Goal: Navigation & Orientation: Find specific page/section

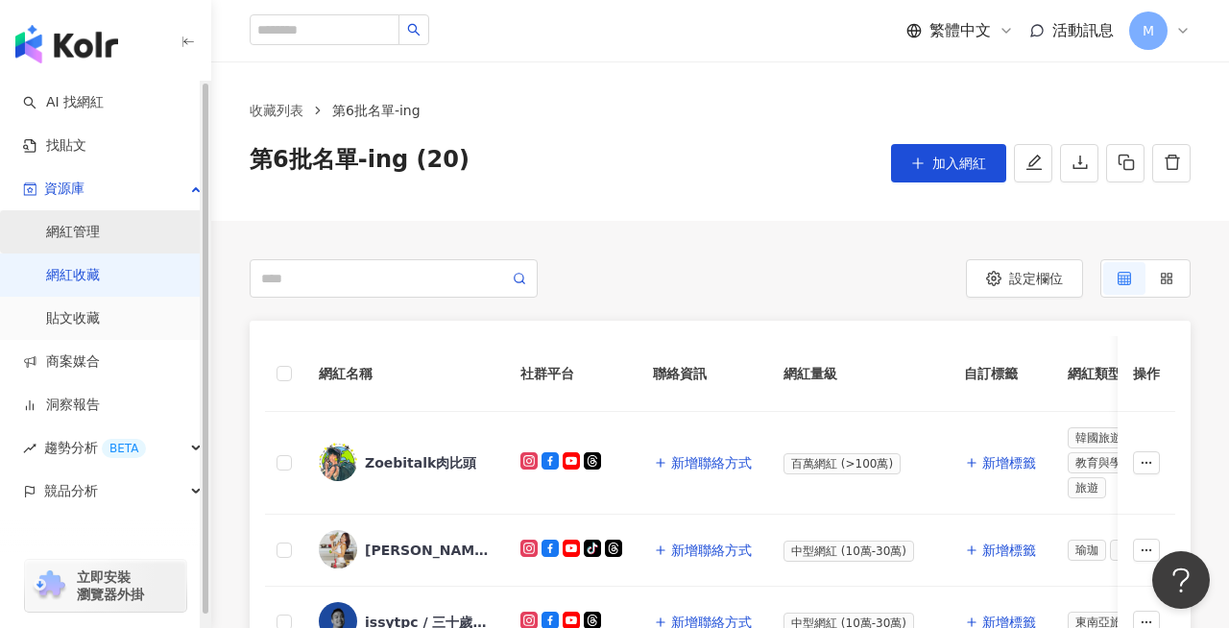
click at [91, 230] on link "網紅管理" at bounding box center [73, 232] width 54 height 19
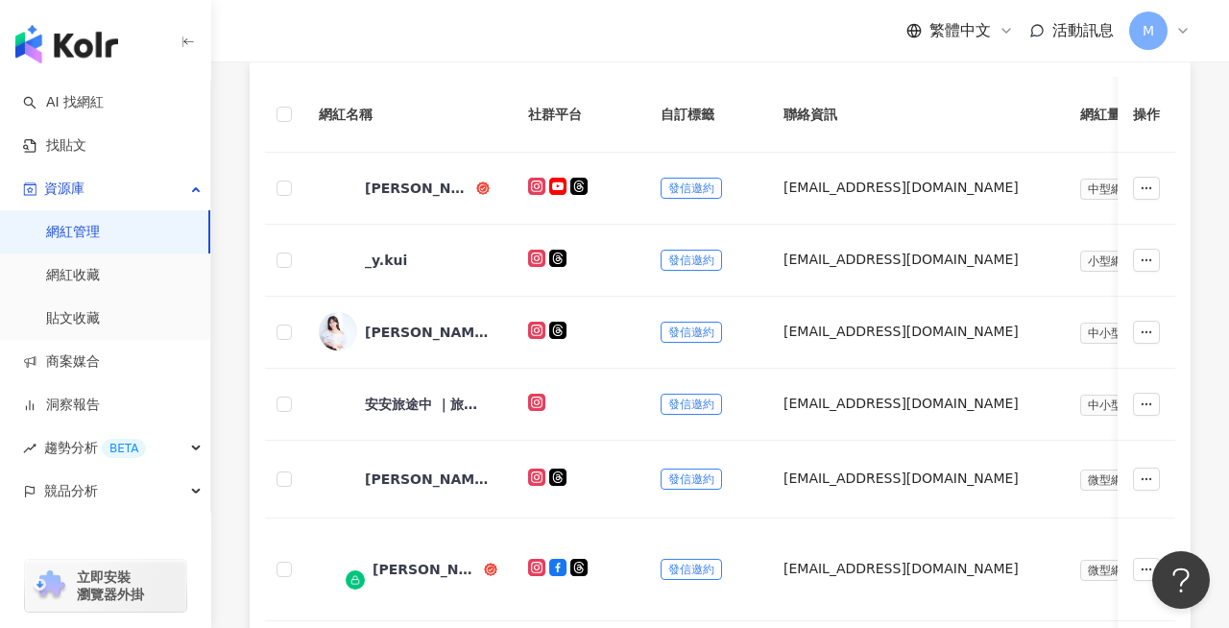
scroll to position [445, 0]
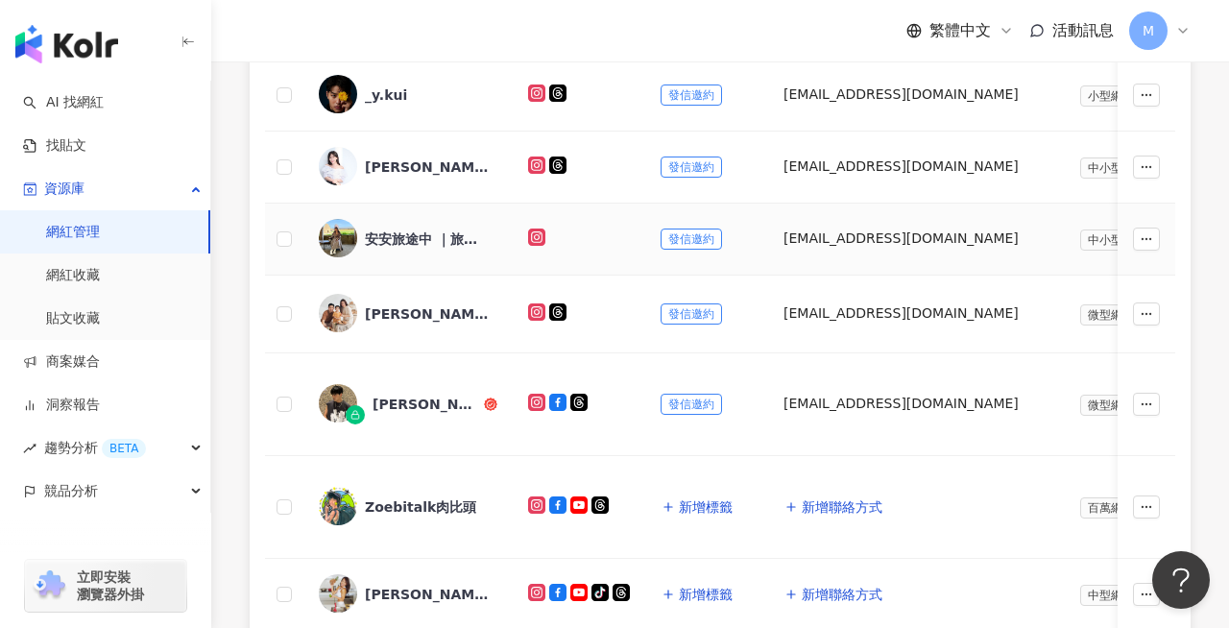
click at [538, 235] on icon at bounding box center [537, 237] width 4 height 4
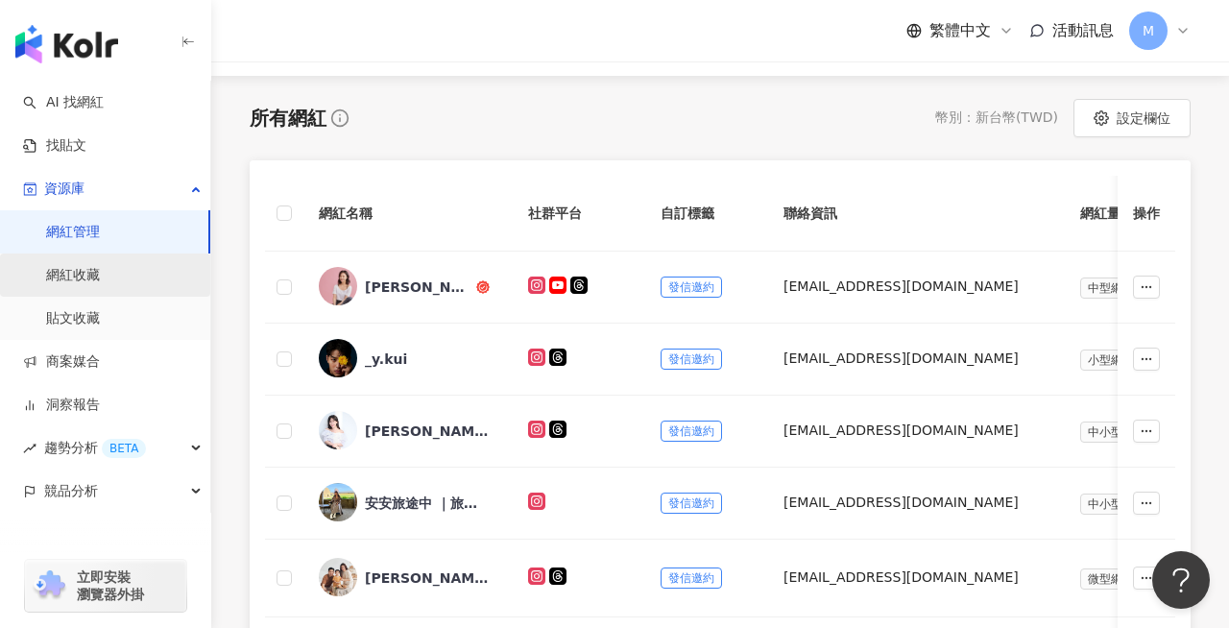
scroll to position [158, 0]
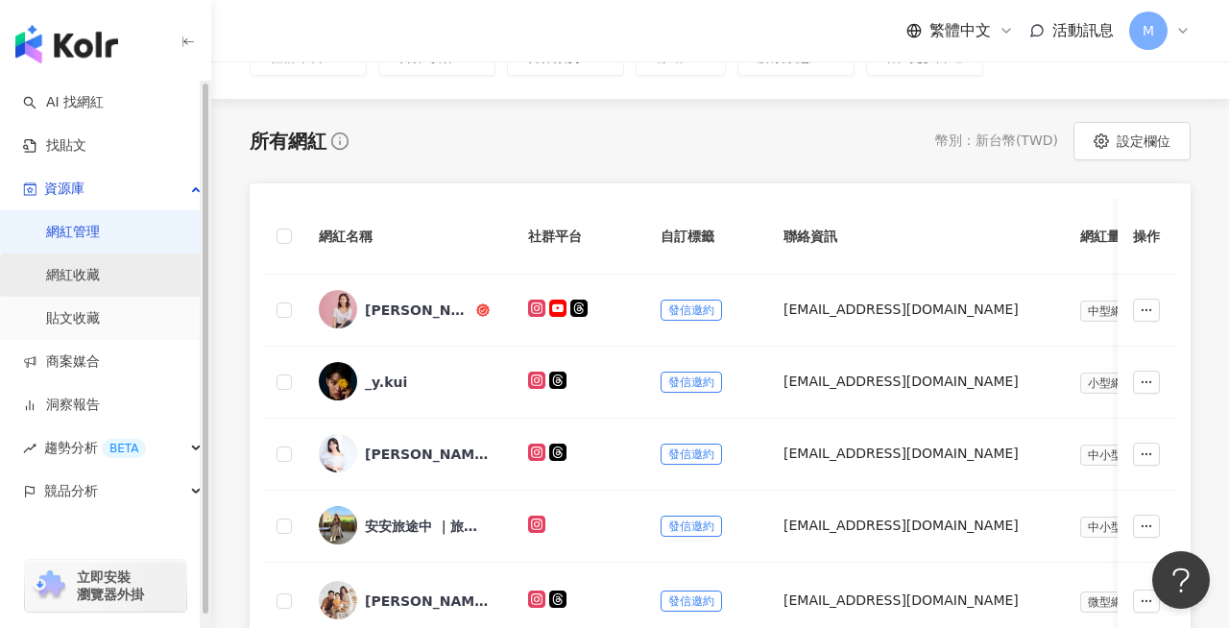
click at [89, 279] on link "網紅收藏" at bounding box center [73, 275] width 54 height 19
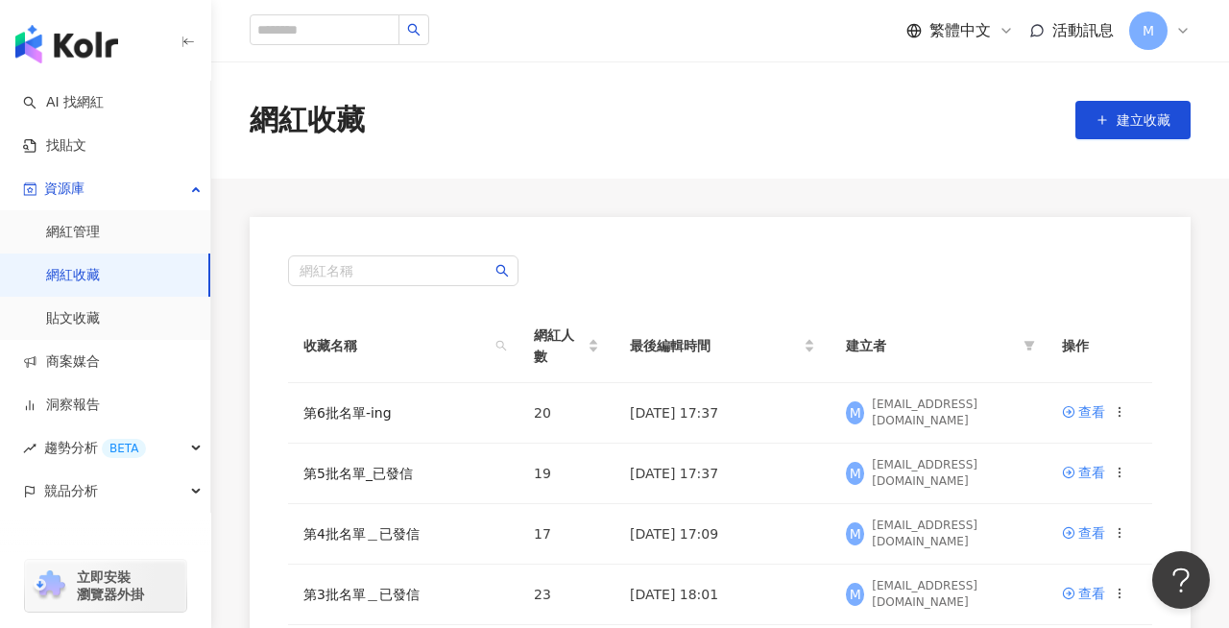
scroll to position [250, 0]
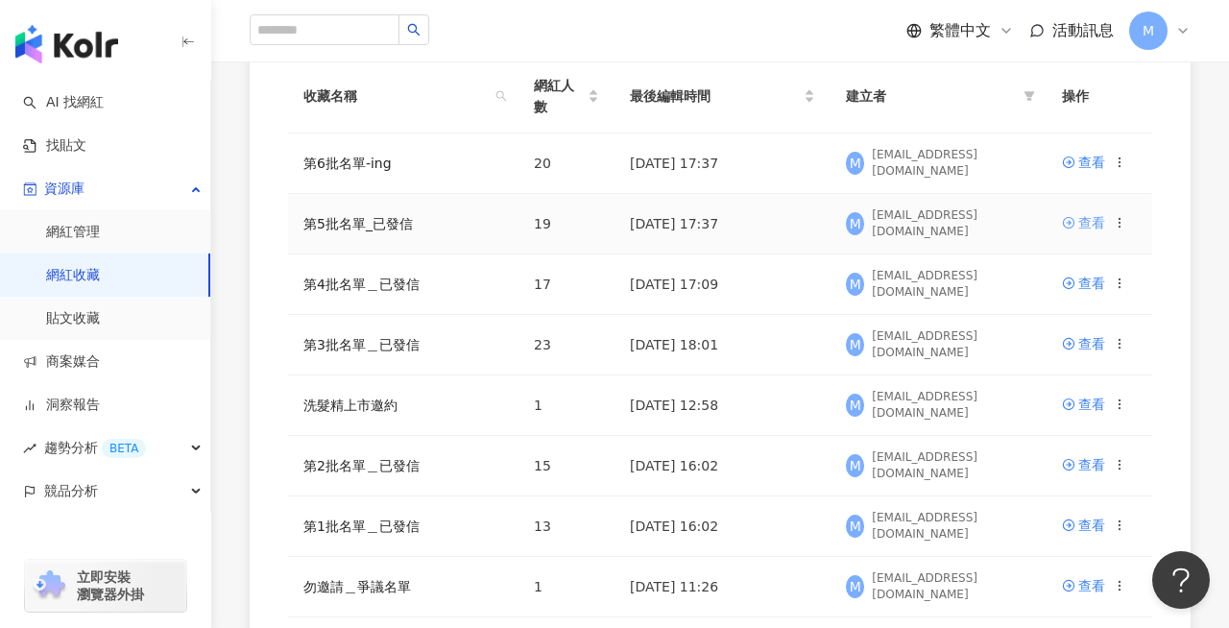
click at [1074, 233] on link "查看" at bounding box center [1083, 222] width 43 height 21
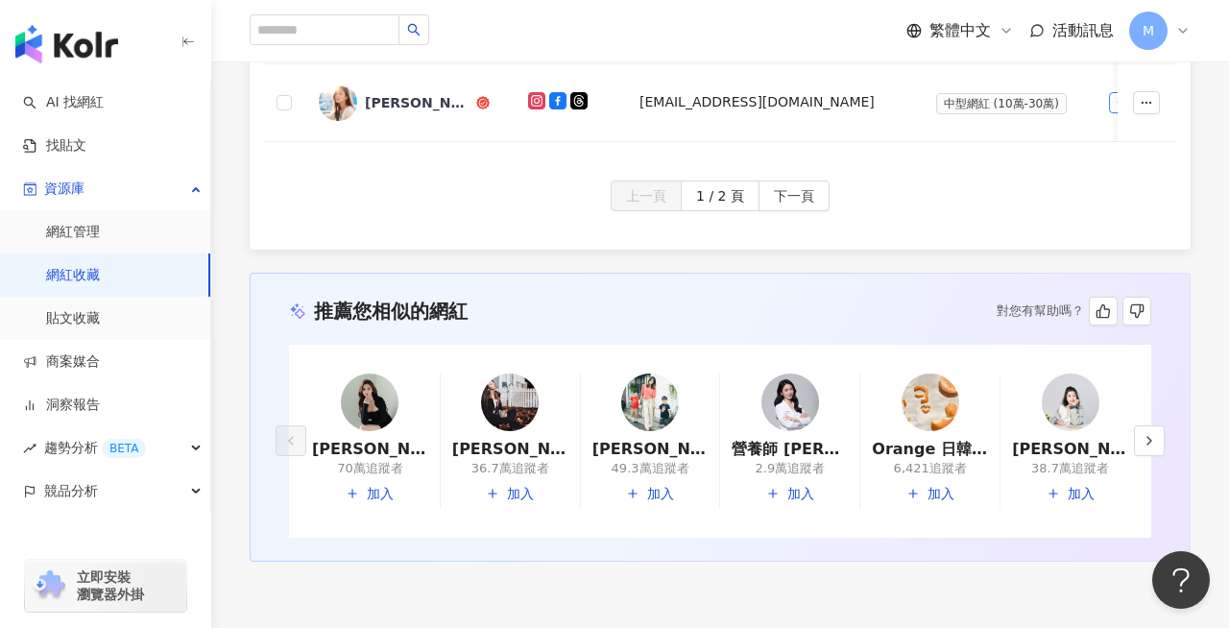
scroll to position [1278, 0]
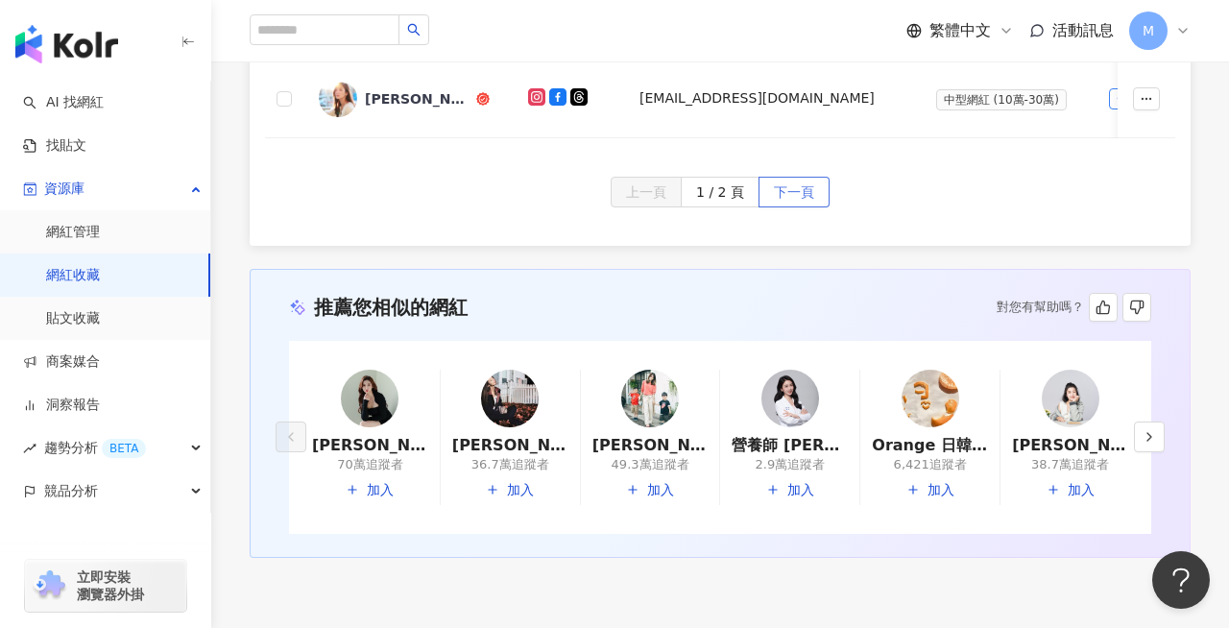
click at [797, 178] on span "下一頁" at bounding box center [794, 193] width 40 height 31
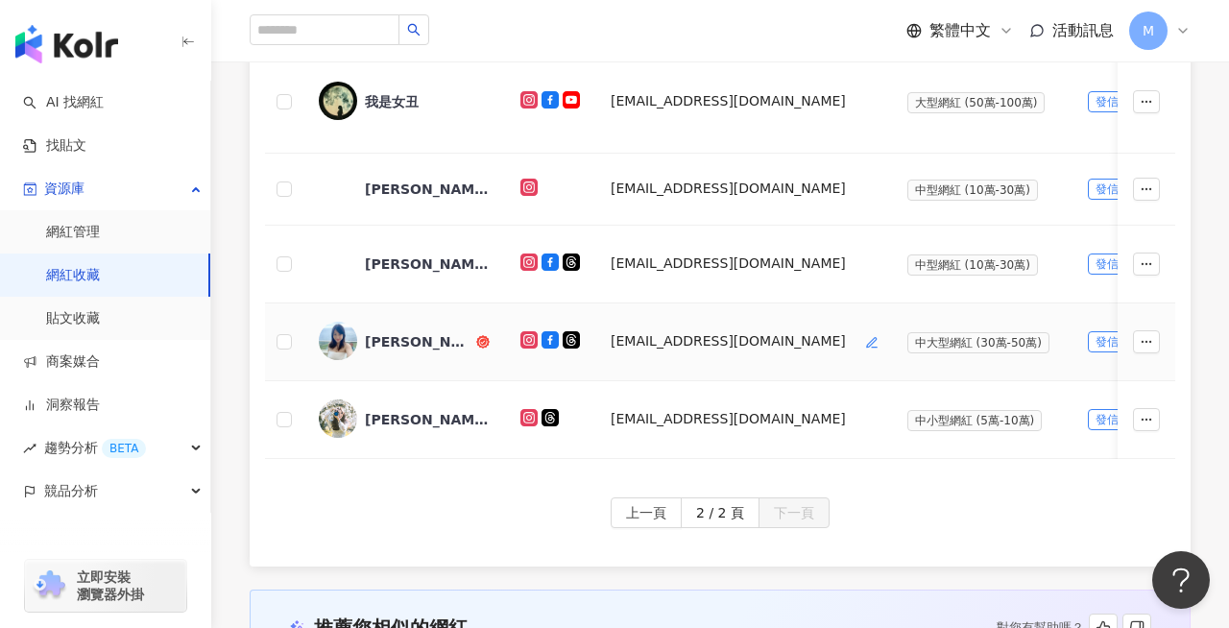
scroll to position [0, 0]
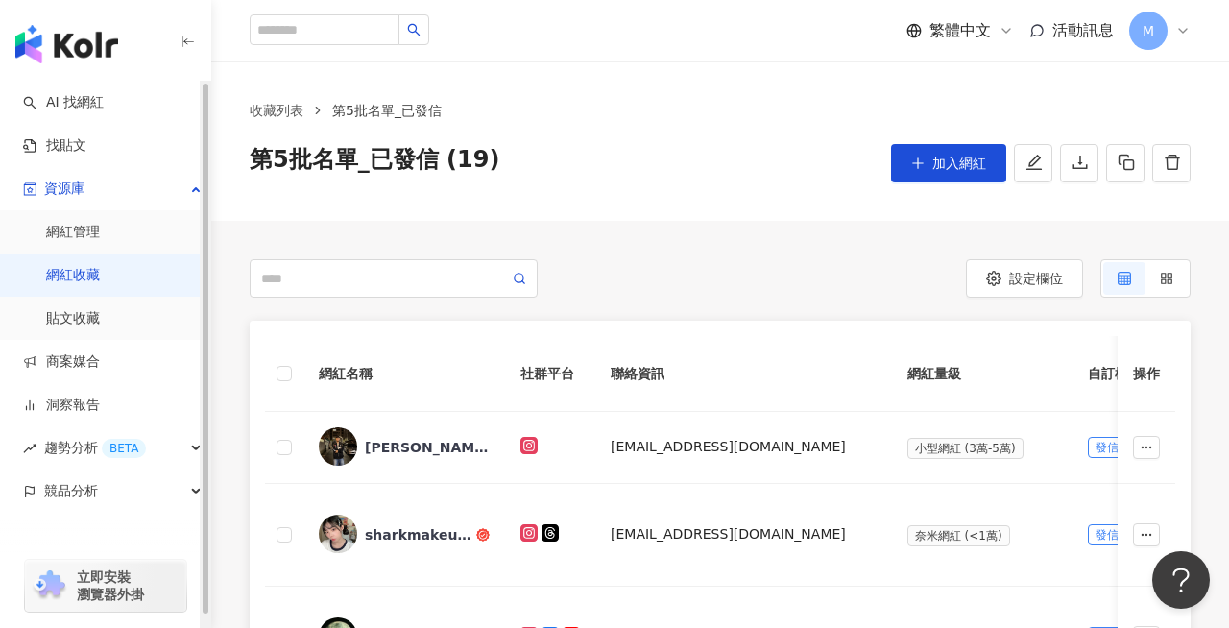
click at [95, 276] on link "網紅收藏" at bounding box center [73, 275] width 54 height 19
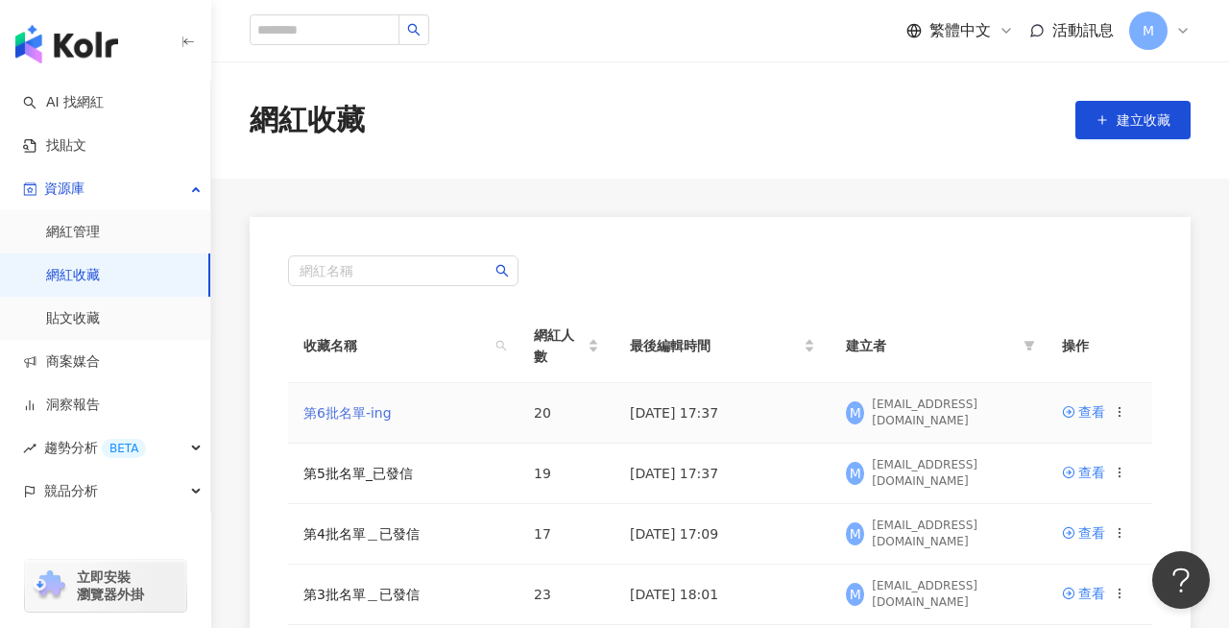
click at [368, 413] on link "第6批名單-ing" at bounding box center [347, 412] width 88 height 15
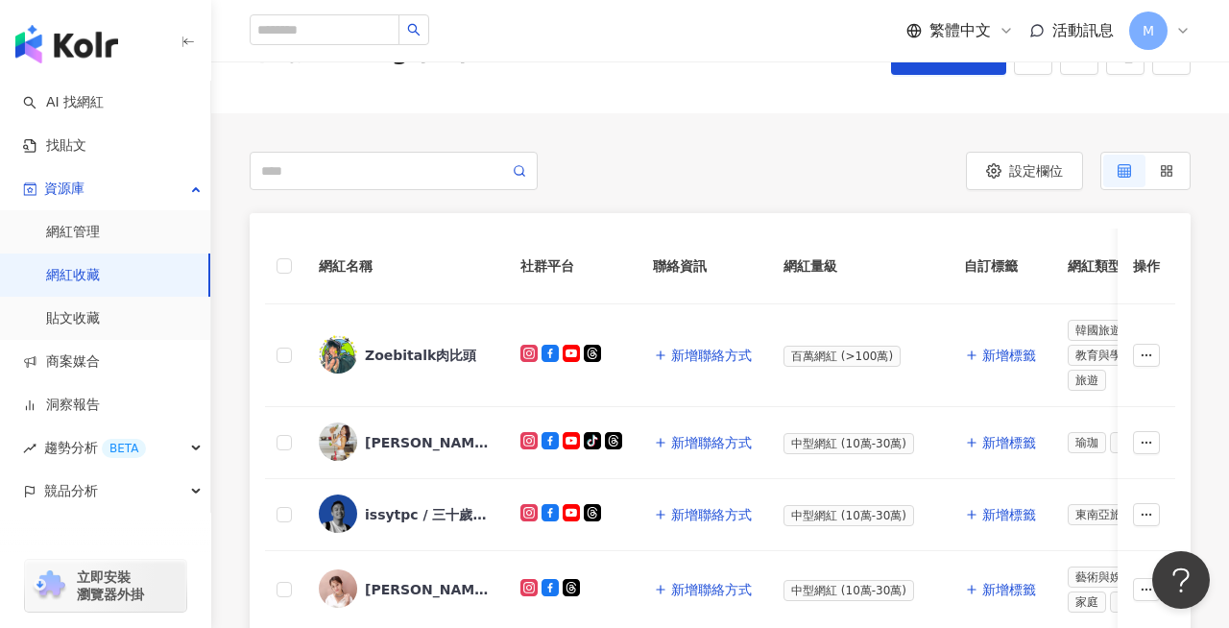
scroll to position [234, 0]
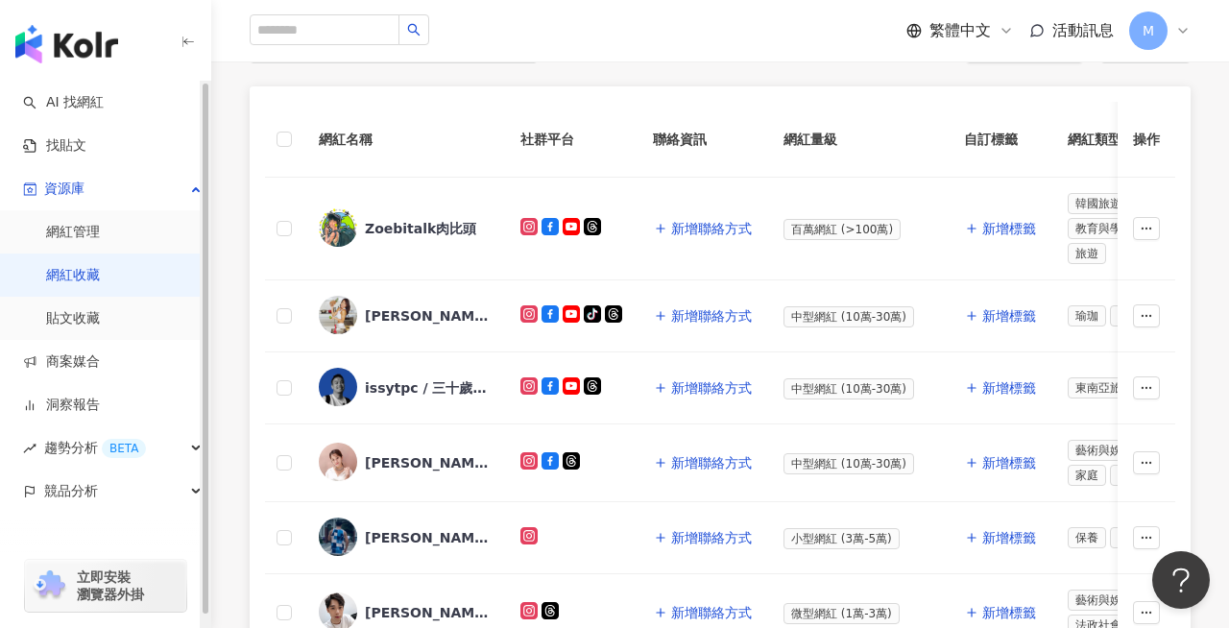
click at [85, 277] on link "網紅收藏" at bounding box center [73, 275] width 54 height 19
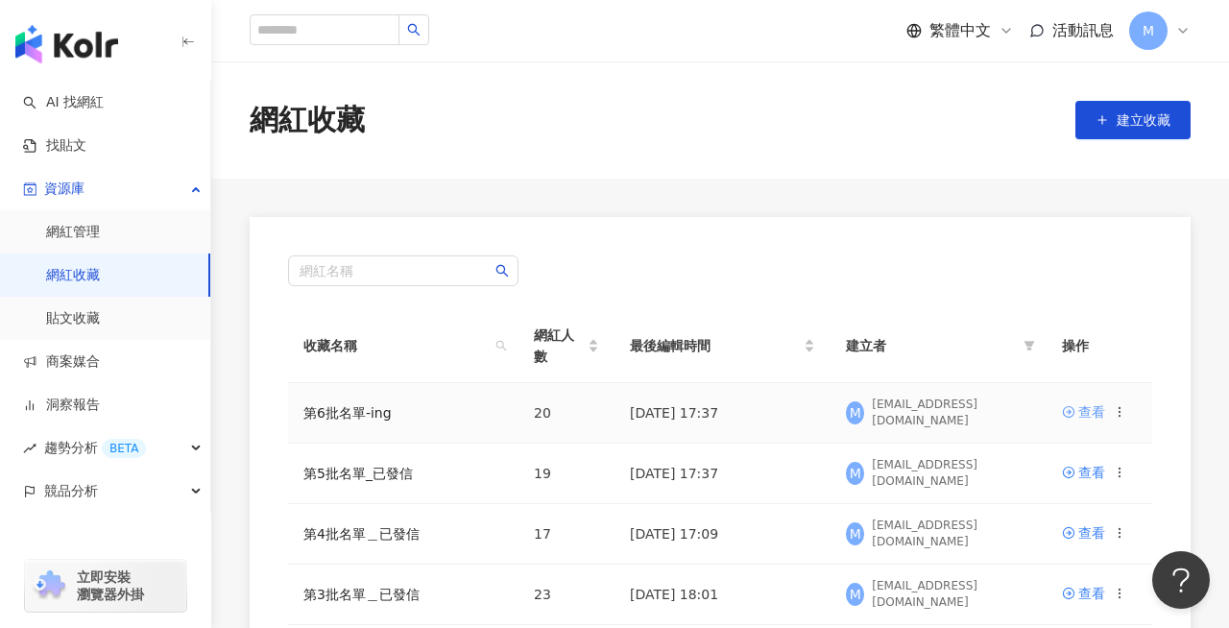
click at [1080, 411] on div "查看" at bounding box center [1091, 411] width 27 height 21
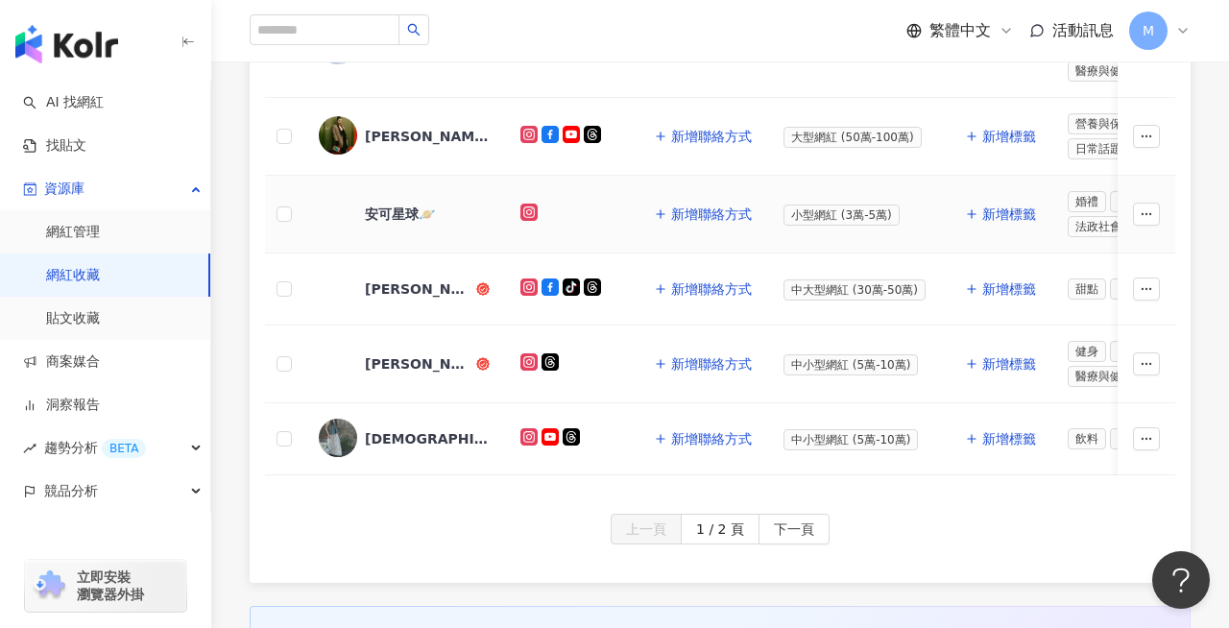
scroll to position [974, 0]
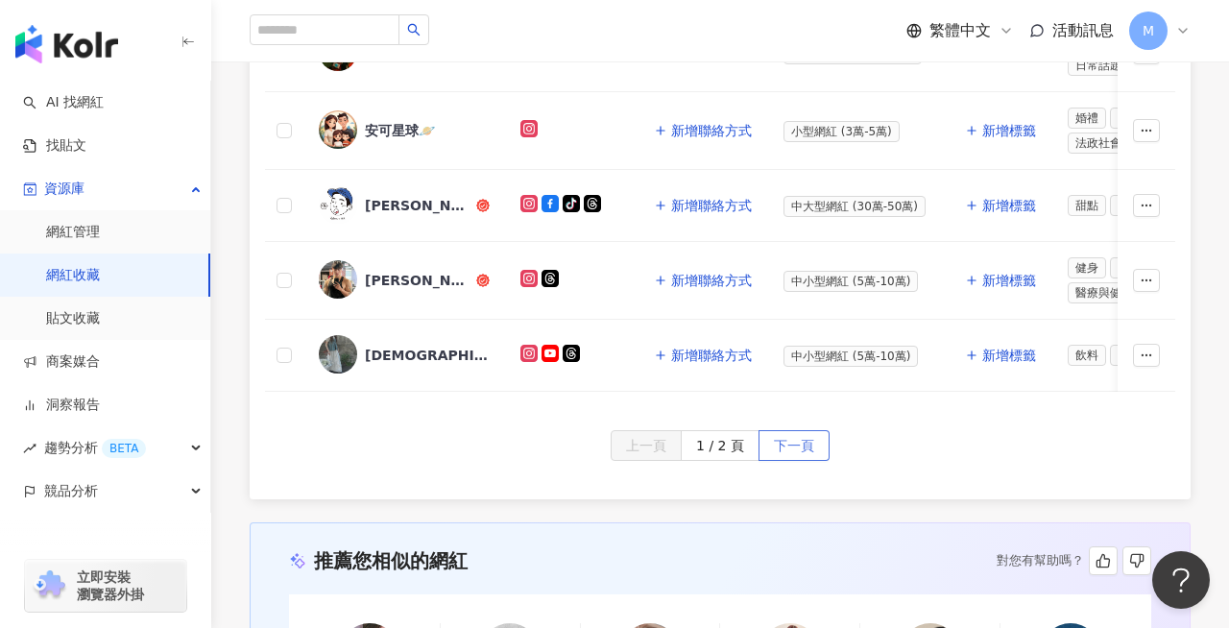
click at [792, 445] on span "下一頁" at bounding box center [794, 446] width 40 height 31
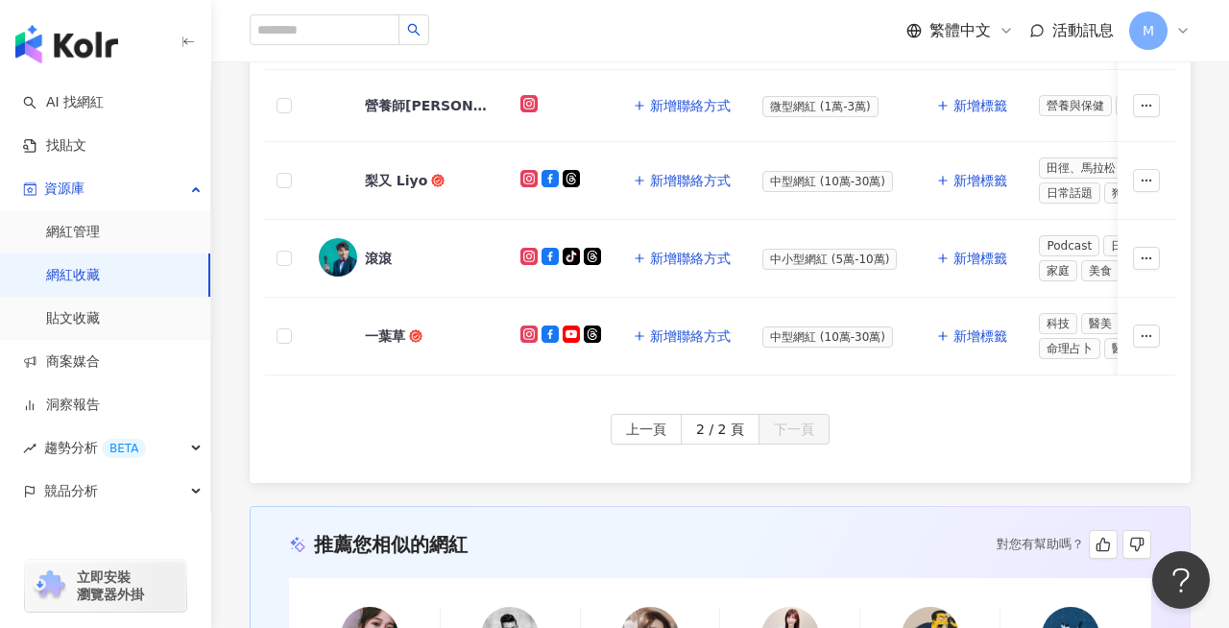
scroll to position [789, 0]
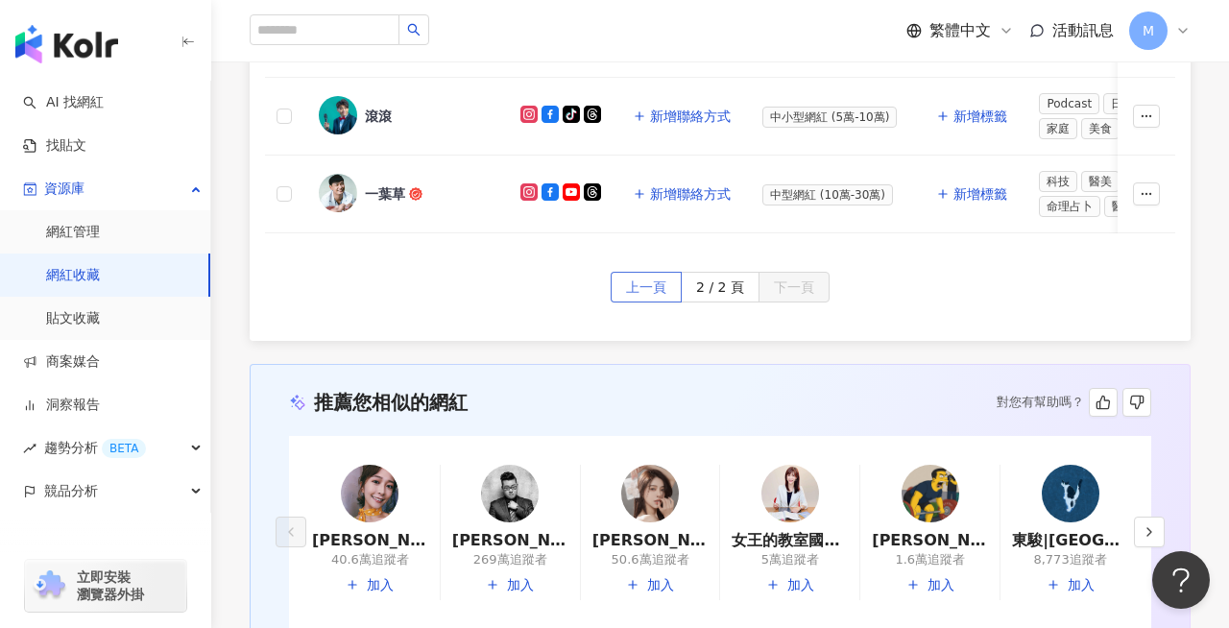
click at [662, 289] on span "上一頁" at bounding box center [646, 288] width 40 height 31
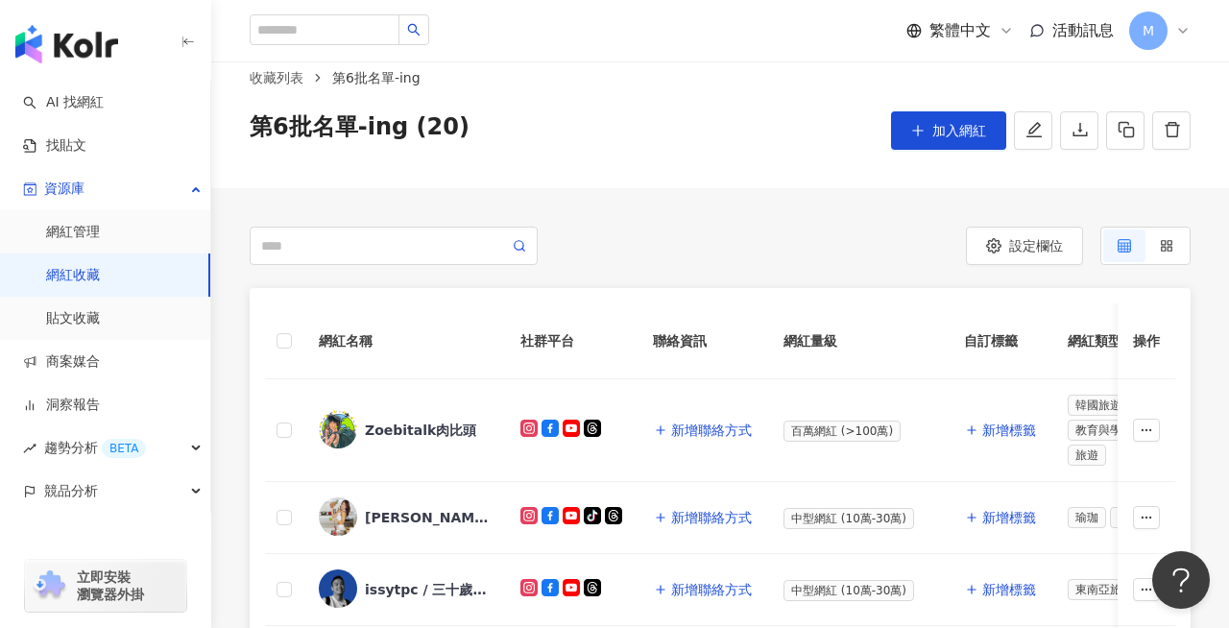
scroll to position [29, 0]
